Goal: Find specific page/section: Find specific page/section

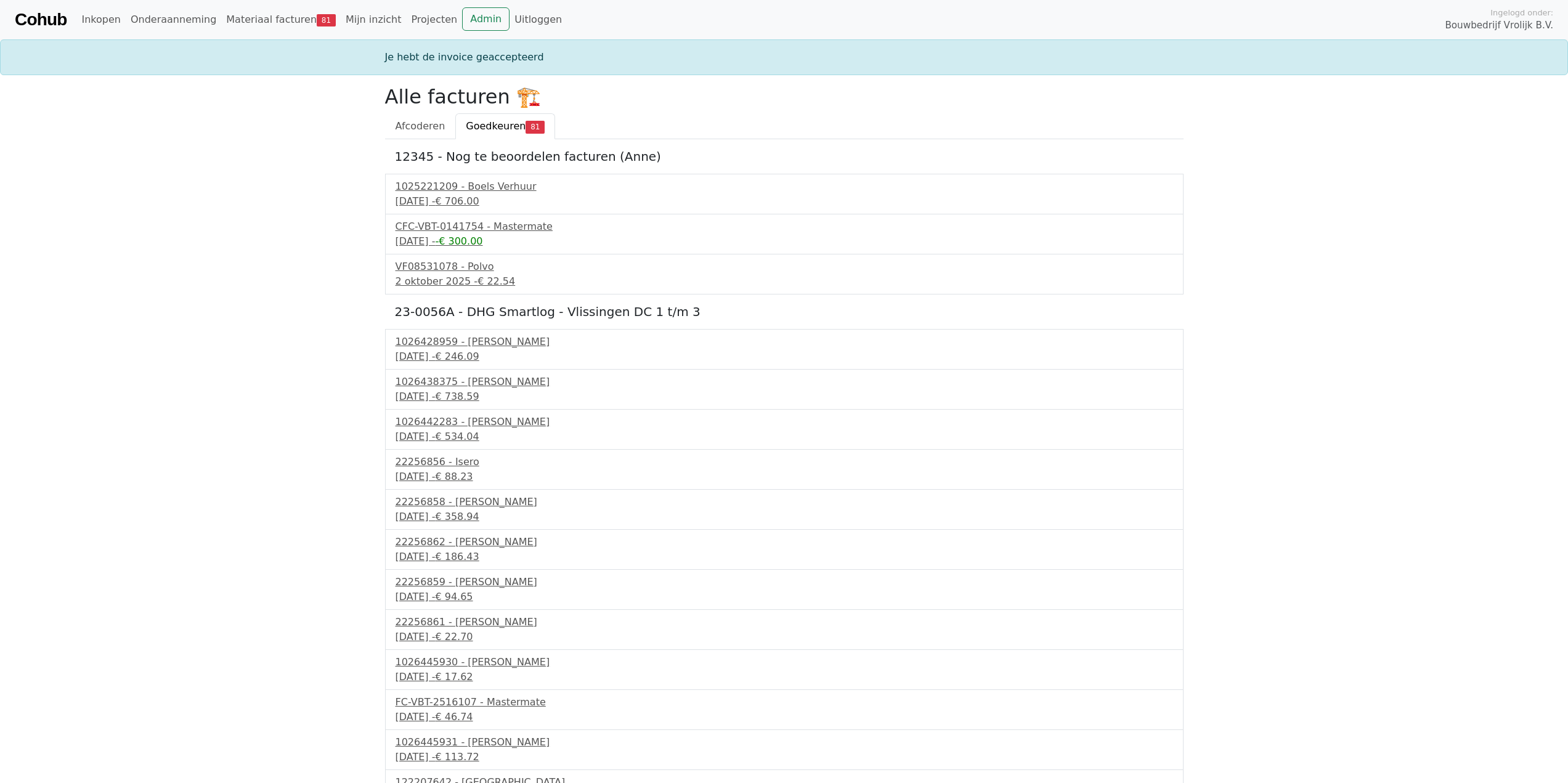
drag, startPoint x: 0, startPoint y: 0, endPoint x: 539, endPoint y: 127, distance: 553.8
click at [539, 127] on link "Goedkeuren 81" at bounding box center [505, 126] width 100 height 26
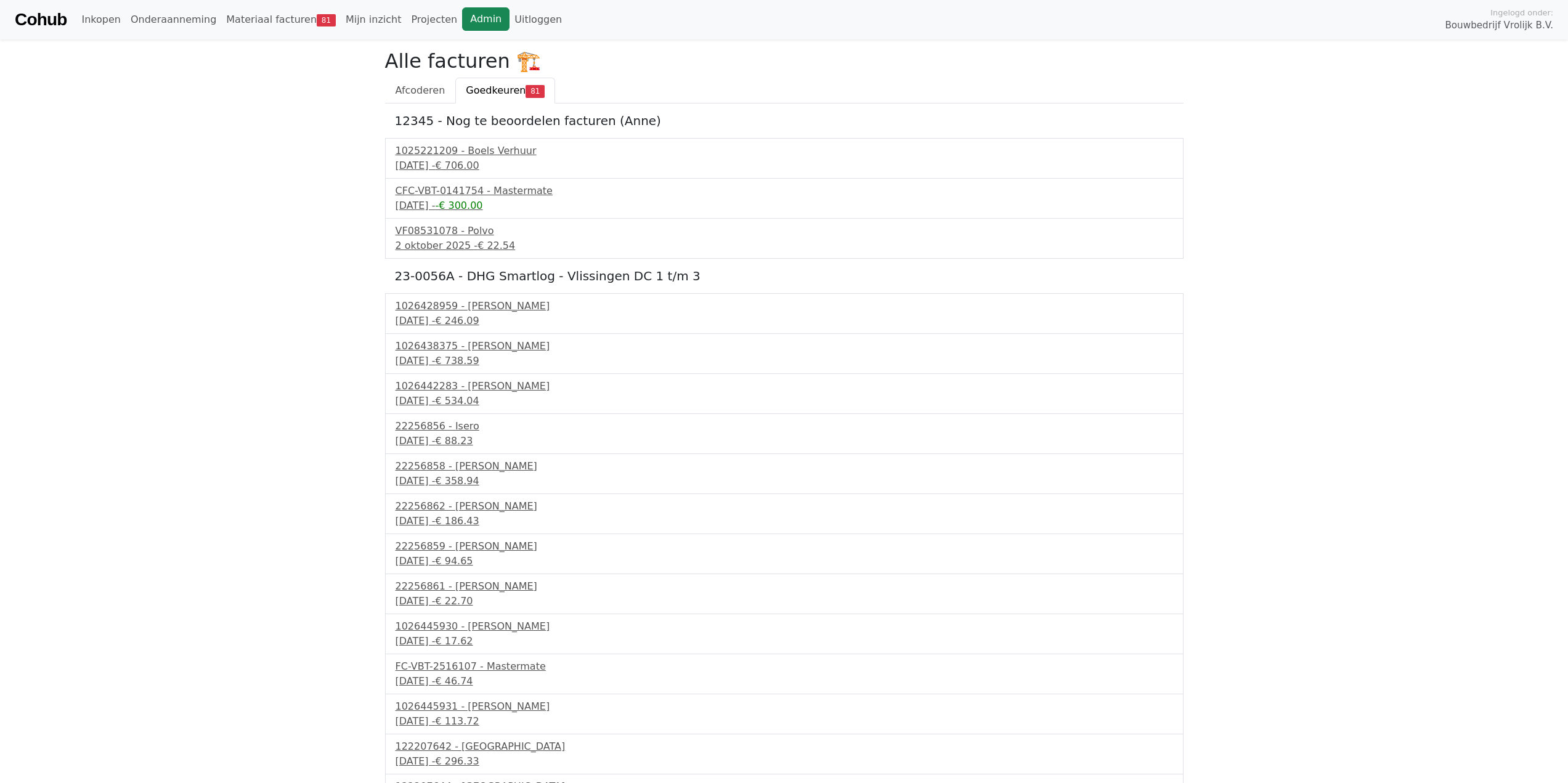
click at [462, 19] on link "Admin" at bounding box center [485, 19] width 48 height 23
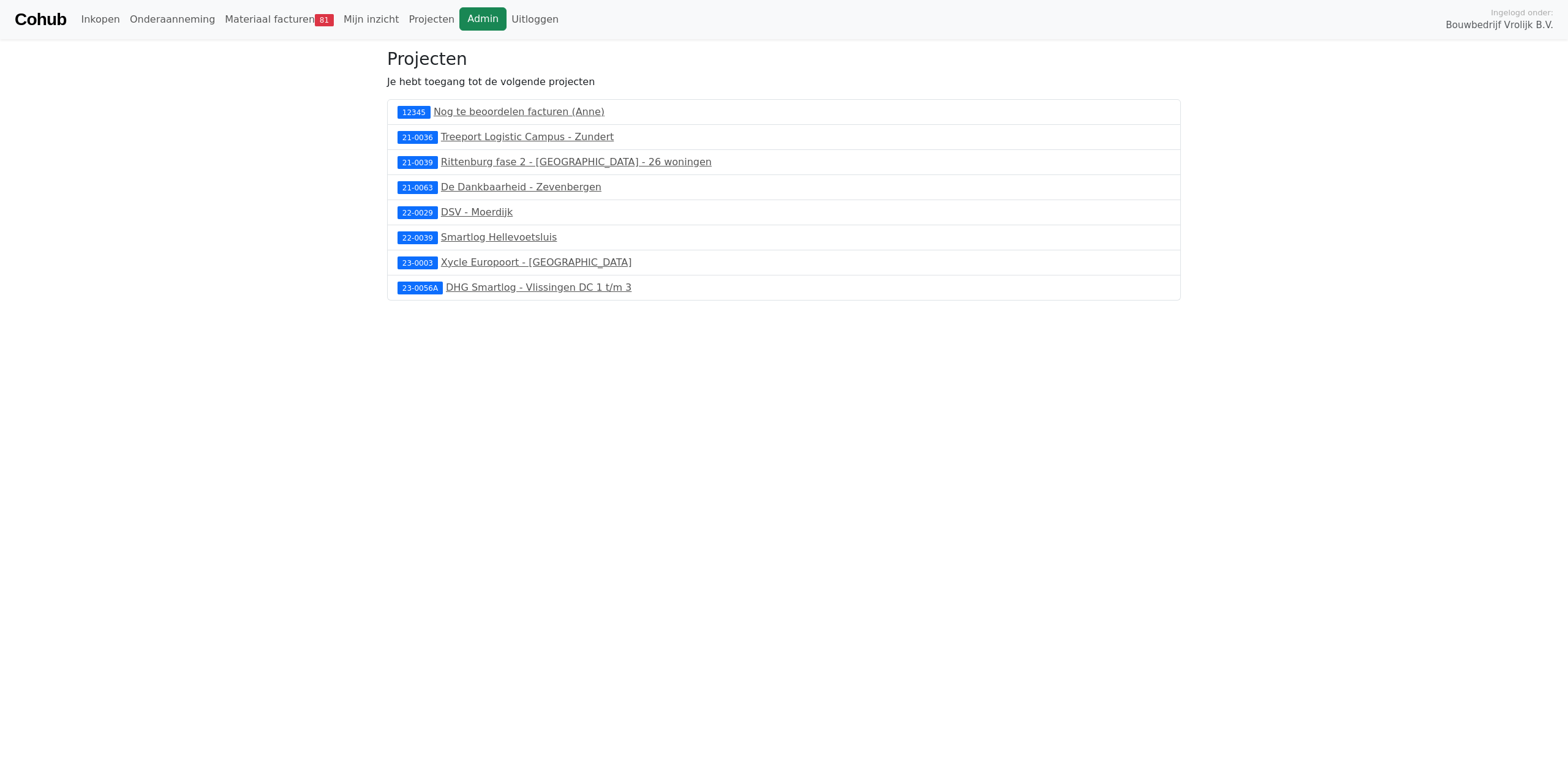
click at [459, 14] on link "Admin" at bounding box center [483, 18] width 47 height 23
click at [459, 17] on link "Admin" at bounding box center [483, 18] width 47 height 23
